Goal: Task Accomplishment & Management: Complete application form

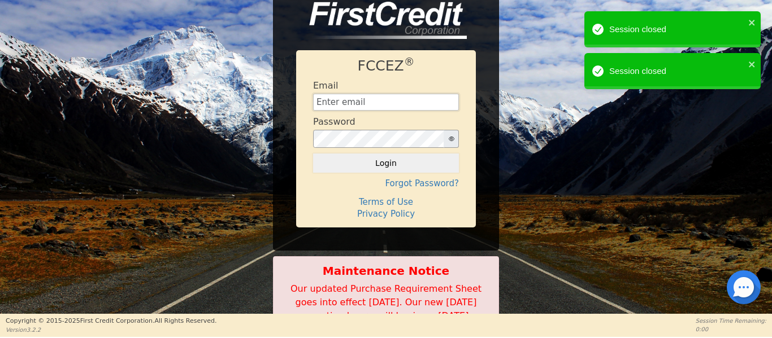
click at [358, 95] on input "text" at bounding box center [386, 102] width 146 height 17
click at [533, 111] on div "FCCEZ ® Email Password Login Forgot Password? Terms of Use Privacy Policy Maint…" at bounding box center [386, 157] width 772 height 356
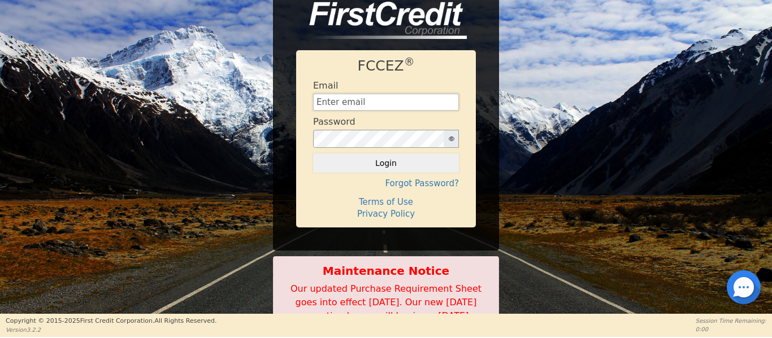
click at [345, 100] on input "text" at bounding box center [386, 102] width 146 height 17
type input "[EMAIL_ADDRESS][DOMAIN_NAME]"
click at [378, 154] on button "Login" at bounding box center [386, 163] width 146 height 19
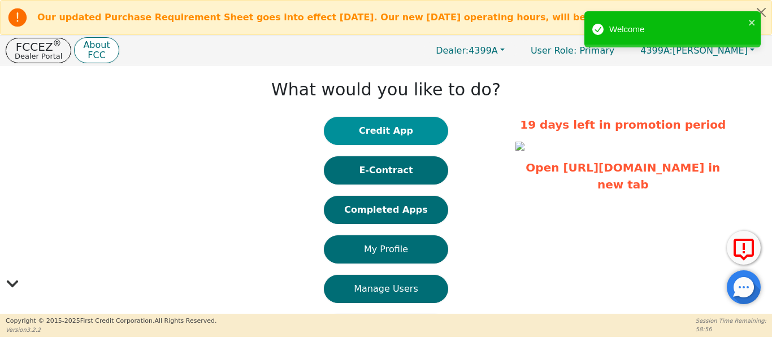
click at [366, 133] on button "Credit App" at bounding box center [386, 131] width 124 height 28
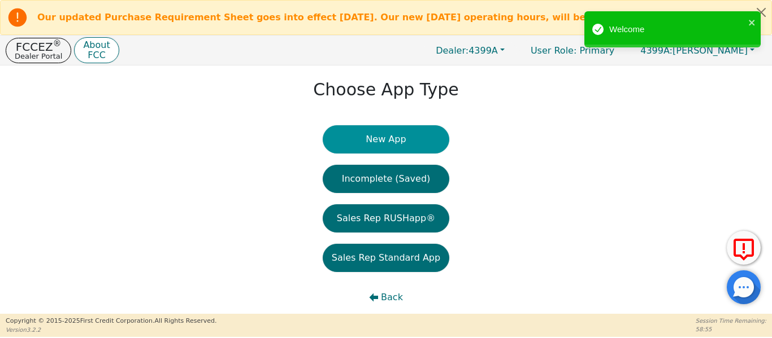
click at [350, 135] on button "New App" at bounding box center [386, 139] width 127 height 28
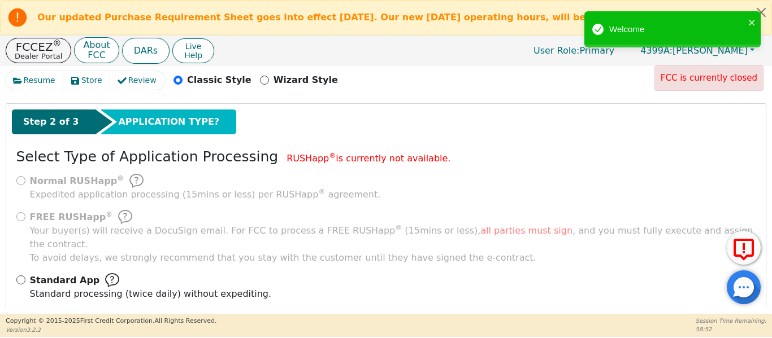
scroll to position [160, 0]
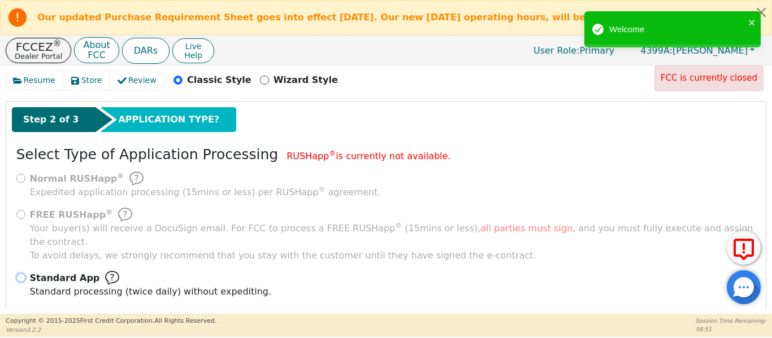
click at [22, 273] on input "Standard App Standard processing (twice daily) without expediting." at bounding box center [20, 277] width 9 height 9
radio input "true"
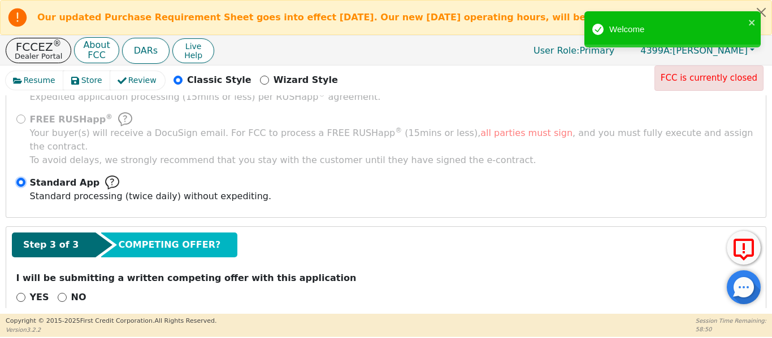
scroll to position [262, 0]
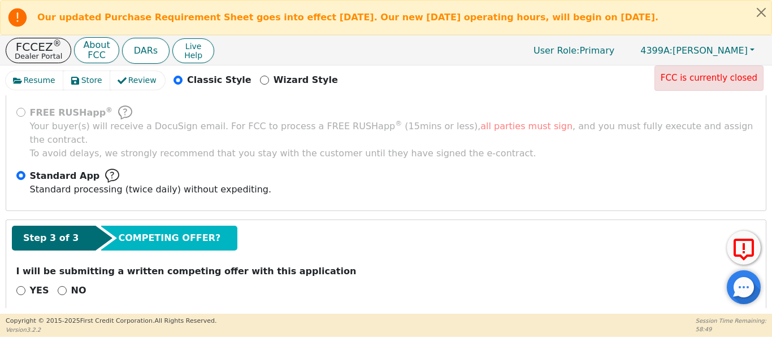
click at [60, 284] on div "NO" at bounding box center [72, 291] width 29 height 14
click at [59, 286] on input "NO" at bounding box center [62, 290] width 9 height 9
radio input "true"
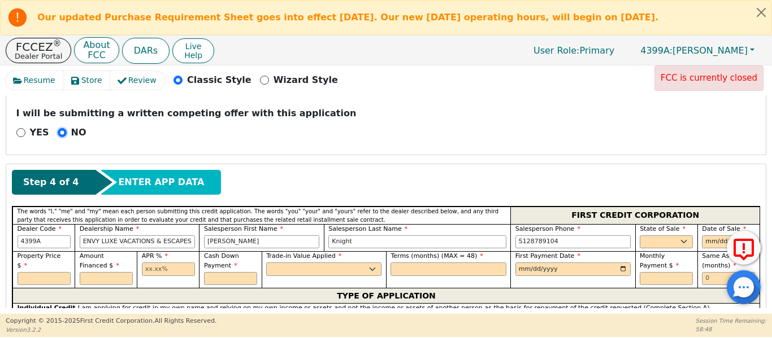
scroll to position [432, 0]
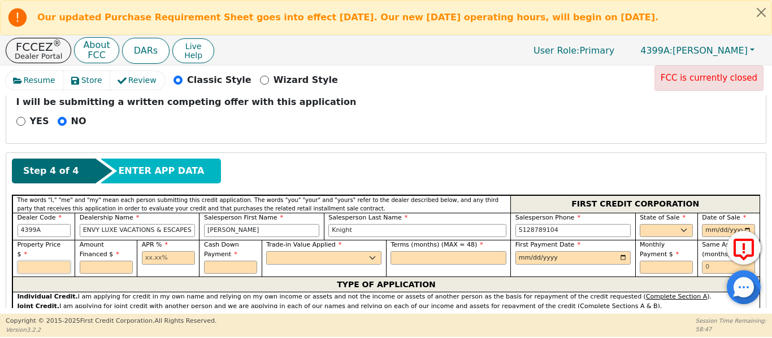
click at [49, 261] on input "text" at bounding box center [44, 268] width 53 height 14
type input "9995.00"
type input "17.99"
click at [290, 251] on select "Yes No" at bounding box center [323, 258] width 115 height 14
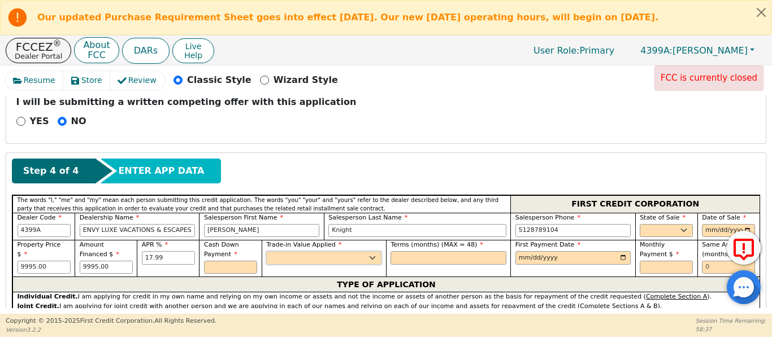
select select "n"
click at [266, 251] on select "Yes No" at bounding box center [323, 258] width 115 height 14
click at [421, 251] on input "text" at bounding box center [447, 258] width 115 height 14
type input "48"
click at [623, 251] on input "date" at bounding box center [572, 258] width 115 height 14
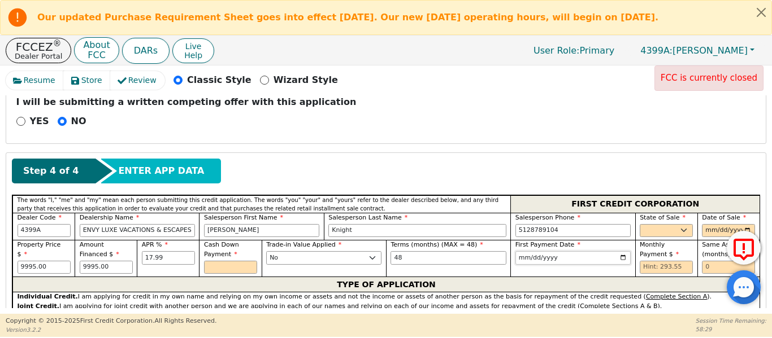
type input "[DATE]"
click at [654, 224] on select "AK AL AR AZ CA CO CT DC DE FL [GEOGRAPHIC_DATA] HI IA ID IL IN KS [GEOGRAPHIC_D…" at bounding box center [666, 231] width 53 height 14
select select "[GEOGRAPHIC_DATA]"
click at [640, 224] on select "AK AL AR AZ CA CO CT DC DE FL [GEOGRAPHIC_DATA] HI IA ID IL IN KS [GEOGRAPHIC_D…" at bounding box center [666, 231] width 53 height 14
click at [742, 224] on input "date" at bounding box center [728, 231] width 53 height 14
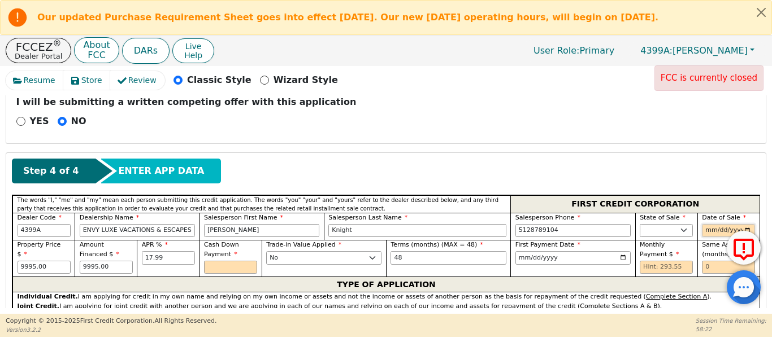
type input "[DATE]"
click at [709, 261] on input "text" at bounding box center [728, 268] width 53 height 14
type input "6"
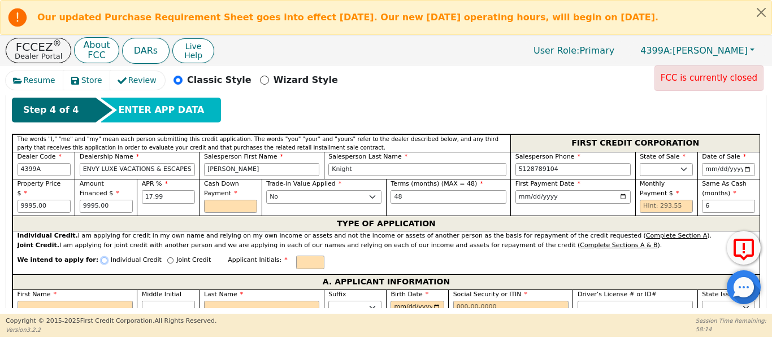
scroll to position [472, 0]
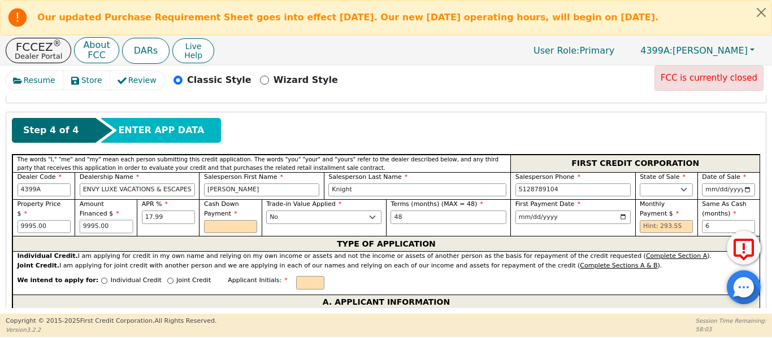
drag, startPoint x: 120, startPoint y: 217, endPoint x: 9, endPoint y: 210, distance: 111.5
type input "7500.00"
drag, startPoint x: 28, startPoint y: 203, endPoint x: 0, endPoint y: 216, distance: 30.6
click at [0, 215] on div "Resume Store Review Classic Style Wizard Style FCC is currently closed Back Sub…" at bounding box center [386, 190] width 772 height 249
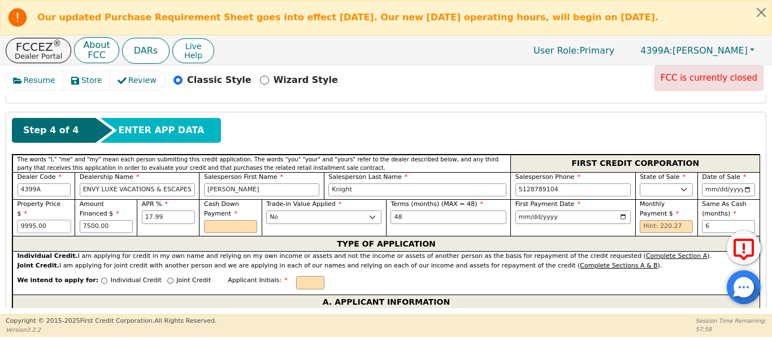
type input "7"
drag, startPoint x: 112, startPoint y: 213, endPoint x: 17, endPoint y: 200, distance: 95.8
click at [38, 220] on input "text" at bounding box center [44, 227] width 53 height 14
drag, startPoint x: 110, startPoint y: 211, endPoint x: 21, endPoint y: 216, distance: 88.3
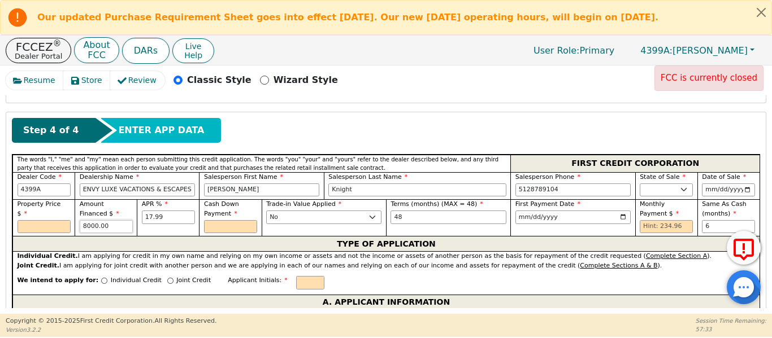
click at [20, 216] on div "Property Price $ Amount Financed $ 8000.00 APR % 17.99 Cash Down Payment Trade-…" at bounding box center [385, 217] width 747 height 37
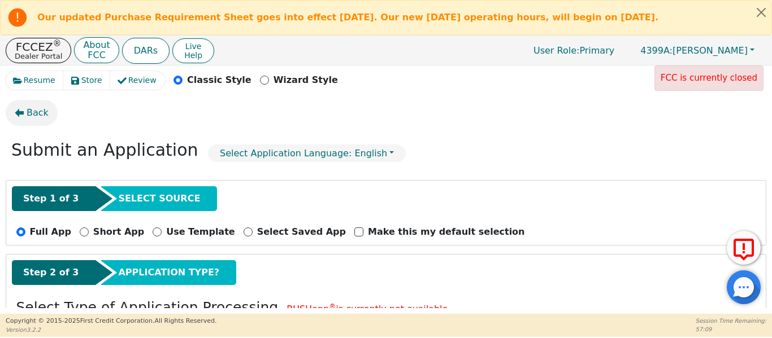
scroll to position [0, 0]
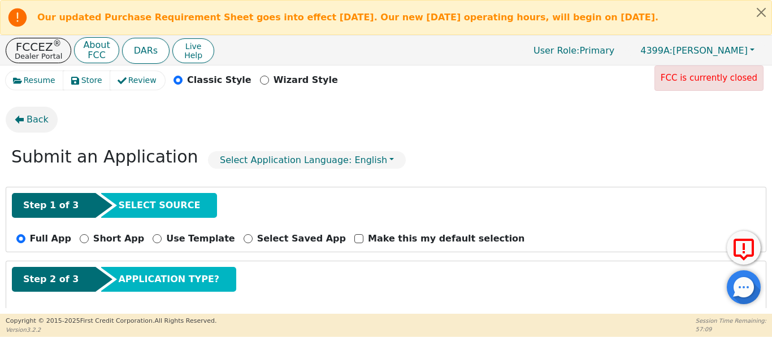
type input "7500.00"
click at [28, 116] on span "Back" at bounding box center [38, 120] width 22 height 14
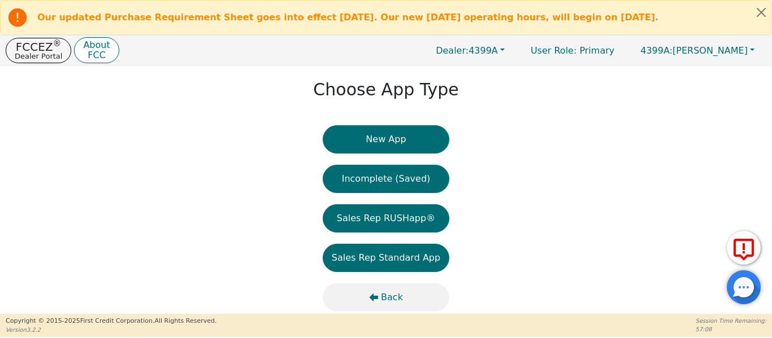
click at [390, 301] on span "Back" at bounding box center [392, 298] width 22 height 14
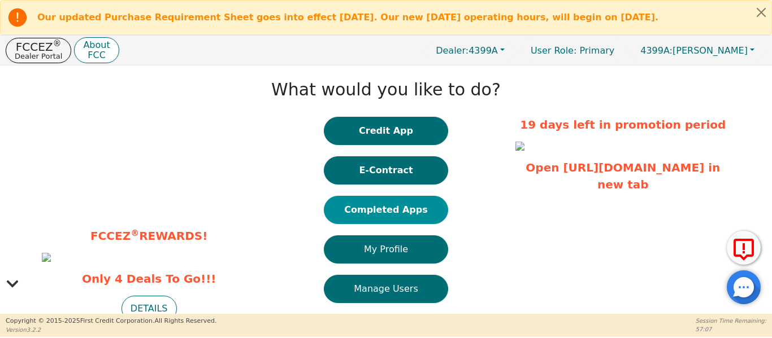
click at [398, 212] on button "Completed Apps" at bounding box center [386, 210] width 124 height 28
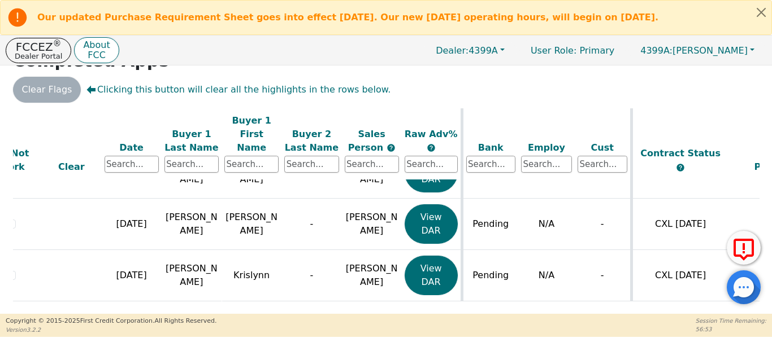
scroll to position [1154, 23]
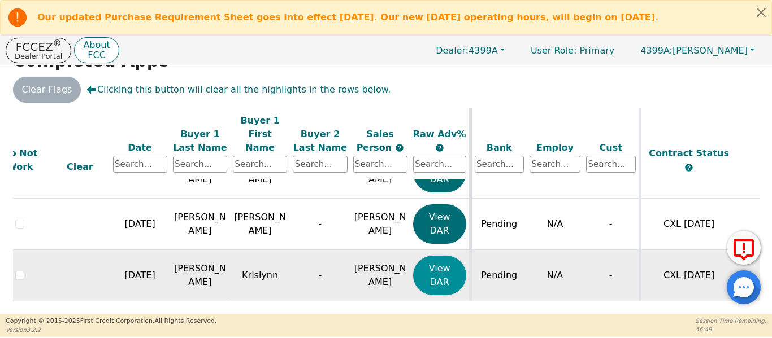
click at [443, 266] on button "View DAR" at bounding box center [439, 276] width 53 height 40
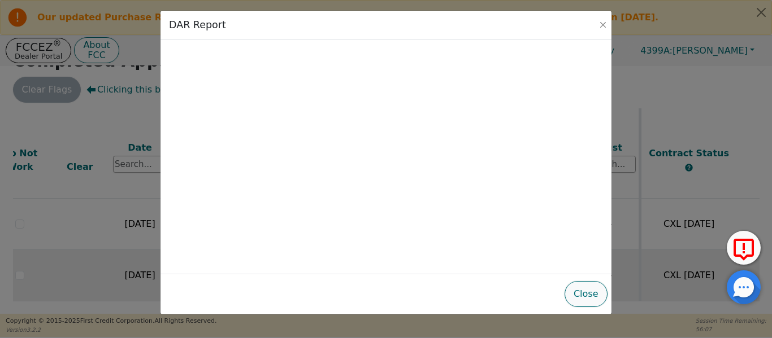
click at [589, 293] on button "Close" at bounding box center [585, 294] width 43 height 26
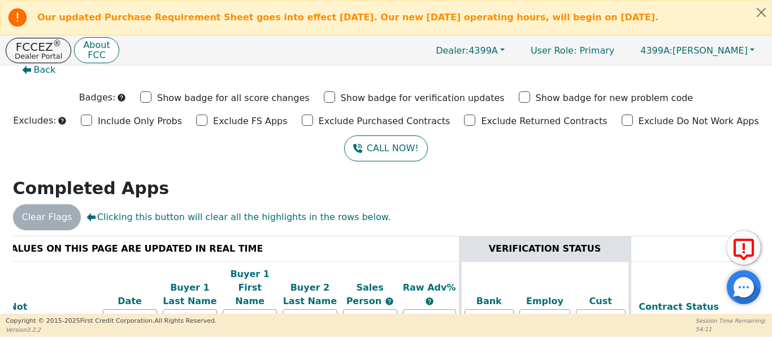
scroll to position [0, 0]
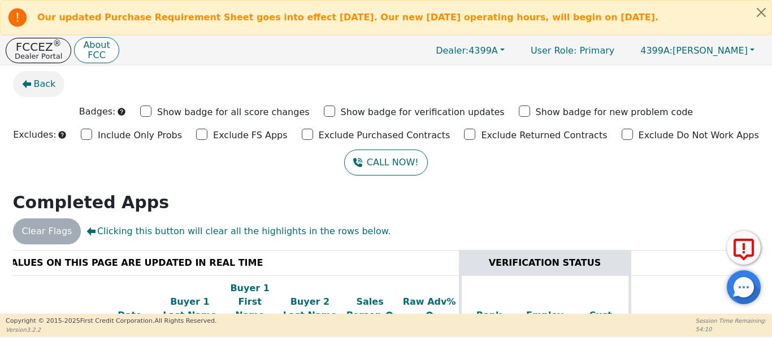
click at [36, 82] on span "Back" at bounding box center [45, 84] width 22 height 14
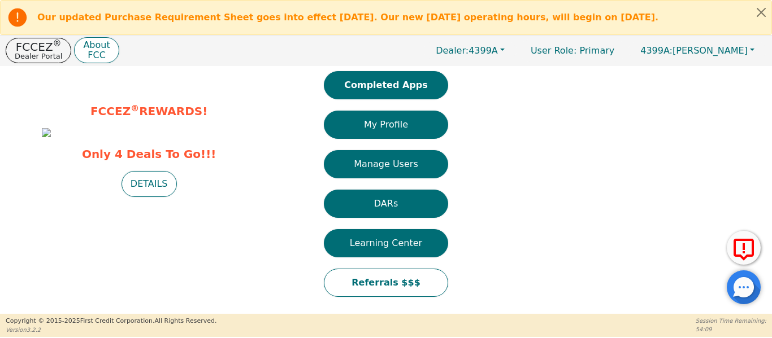
scroll to position [137, 0]
click at [140, 197] on button "DETAILS" at bounding box center [148, 184] width 55 height 26
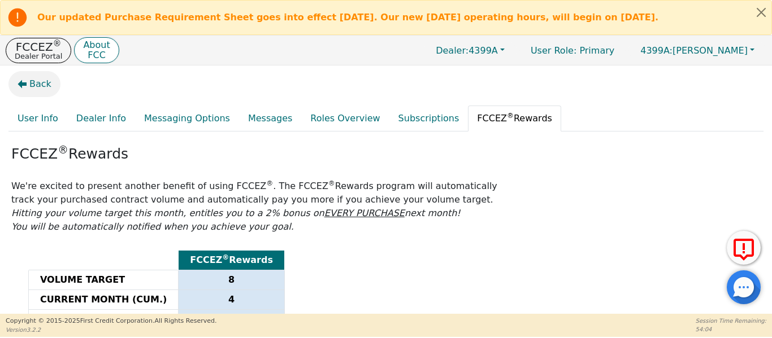
click at [29, 86] on button "Back" at bounding box center [34, 84] width 52 height 26
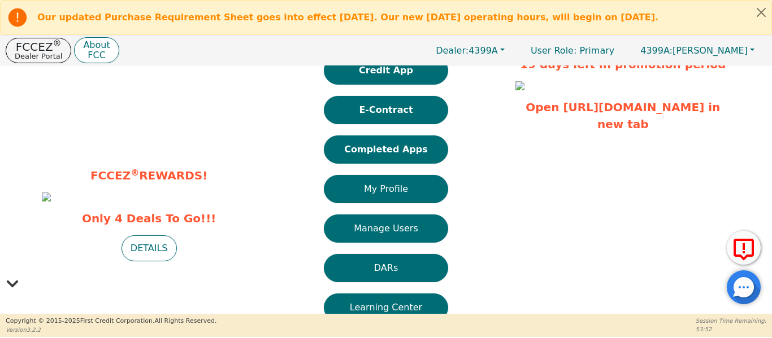
scroll to position [42, 0]
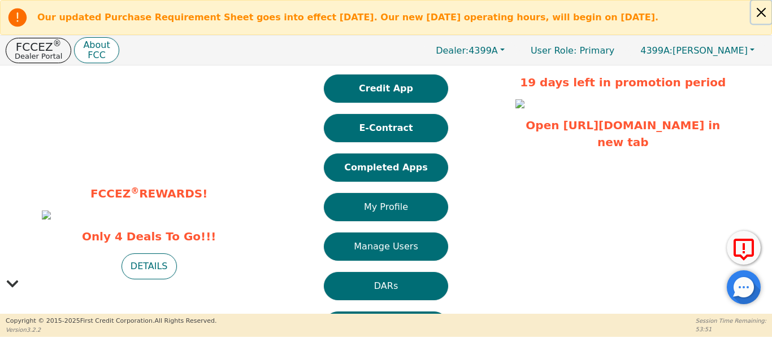
click at [761, 10] on button "Close alert" at bounding box center [761, 12] width 20 height 23
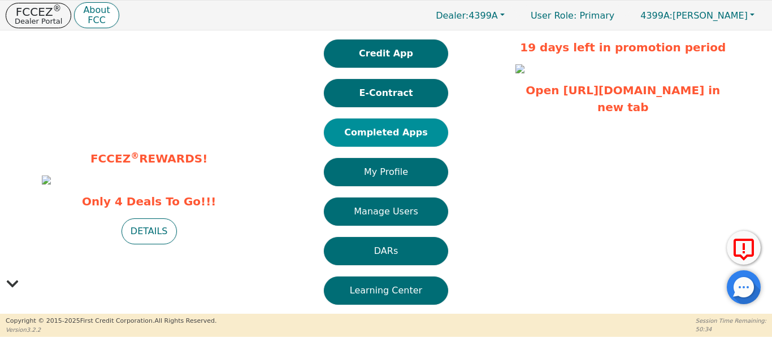
click at [382, 137] on button "Completed Apps" at bounding box center [386, 133] width 124 height 28
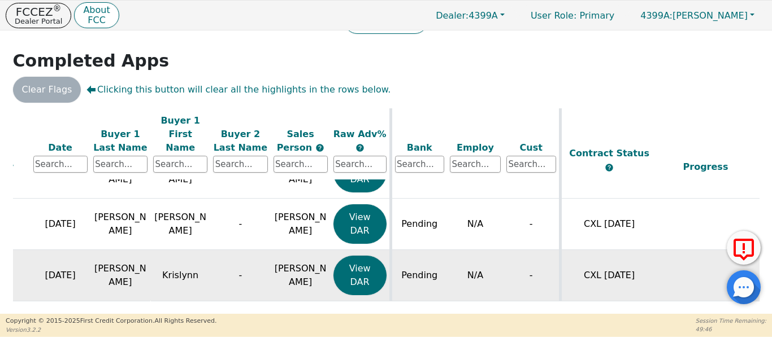
scroll to position [1154, 90]
